Goal: Navigation & Orientation: Find specific page/section

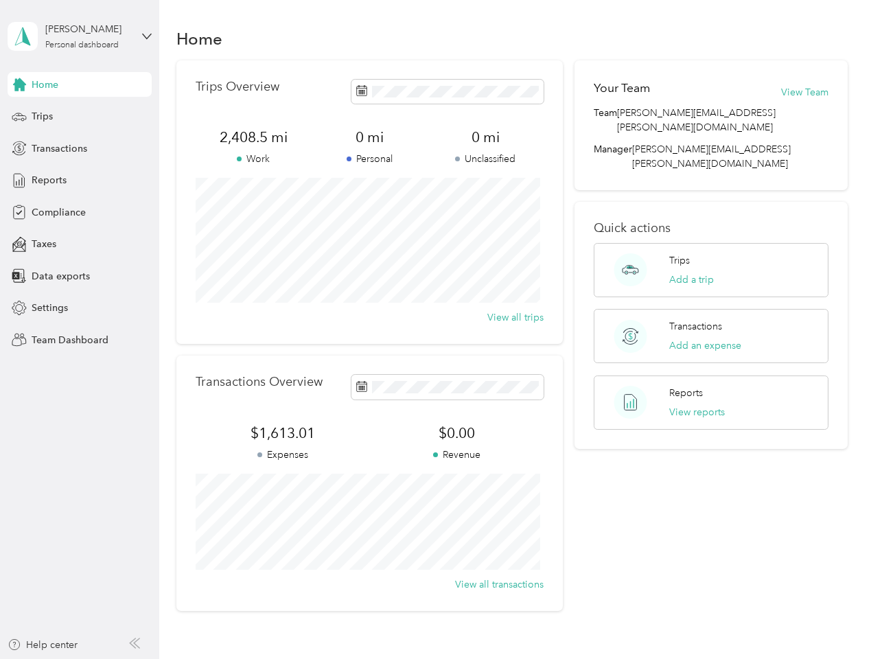
click at [435, 330] on div "Trips Overview 2,408.5 mi Work 0 mi Personal 0 mi Unclassified View all trips" at bounding box center [369, 202] width 387 height 284
click at [80, 36] on div "[PERSON_NAME]" at bounding box center [88, 29] width 86 height 14
click at [80, 84] on div "You’re signed in as [PERSON_NAME][EMAIL_ADDRESS][PERSON_NAME][DOMAIN_NAME] Team…" at bounding box center [230, 120] width 444 height 140
click at [19, 84] on div "You’re signed in as [PERSON_NAME][EMAIL_ADDRESS][PERSON_NAME][DOMAIN_NAME] Team…" at bounding box center [230, 120] width 444 height 140
click at [80, 117] on div "Trips" at bounding box center [80, 116] width 144 height 25
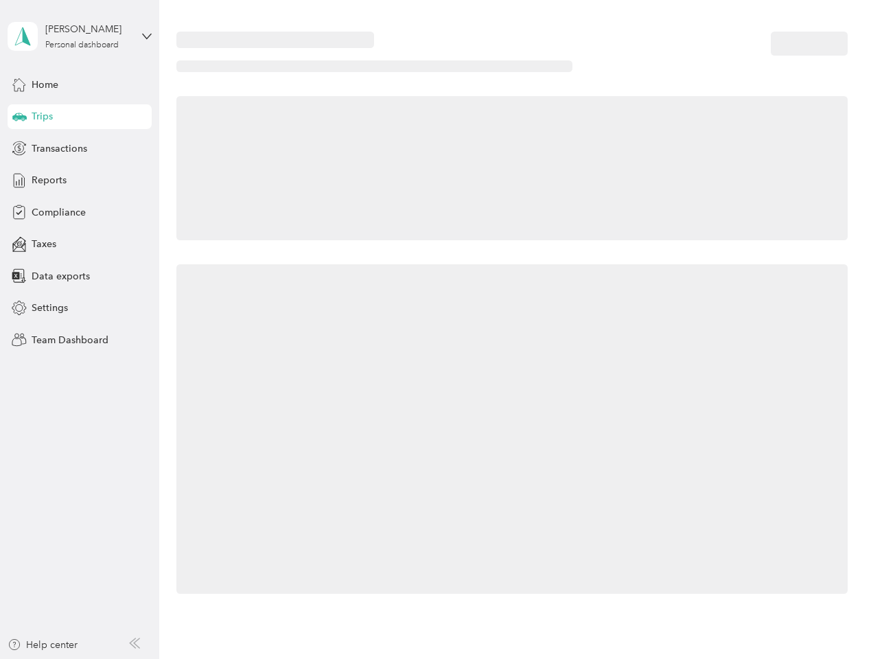
click at [19, 117] on icon at bounding box center [19, 116] width 14 height 7
click at [80, 148] on span "Transactions" at bounding box center [60, 148] width 56 height 14
click at [19, 148] on icon at bounding box center [19, 148] width 15 height 15
click at [80, 181] on div "Reports" at bounding box center [80, 180] width 144 height 25
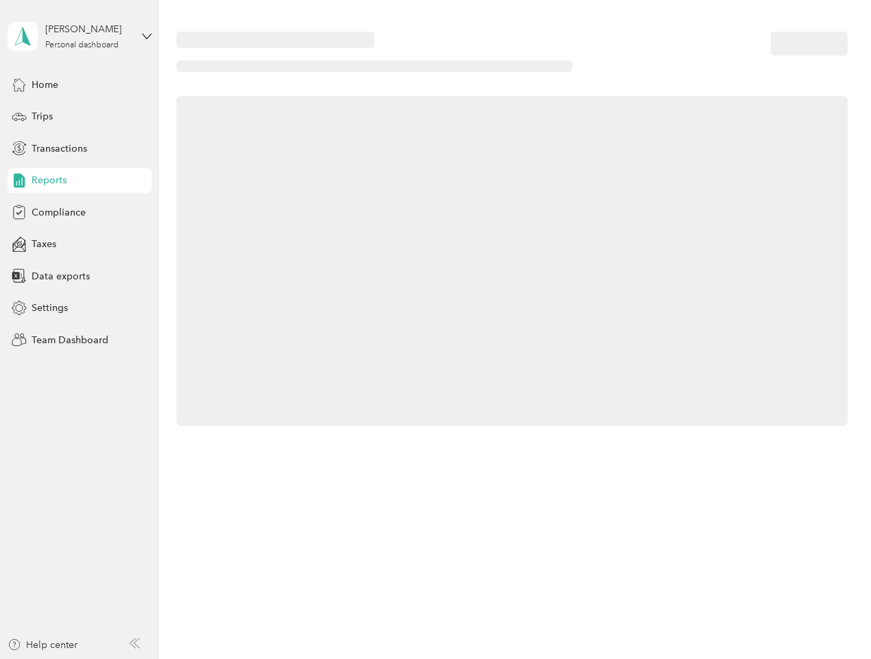
click at [19, 181] on icon at bounding box center [19, 180] width 15 height 15
